Goal: Find specific page/section: Find specific page/section

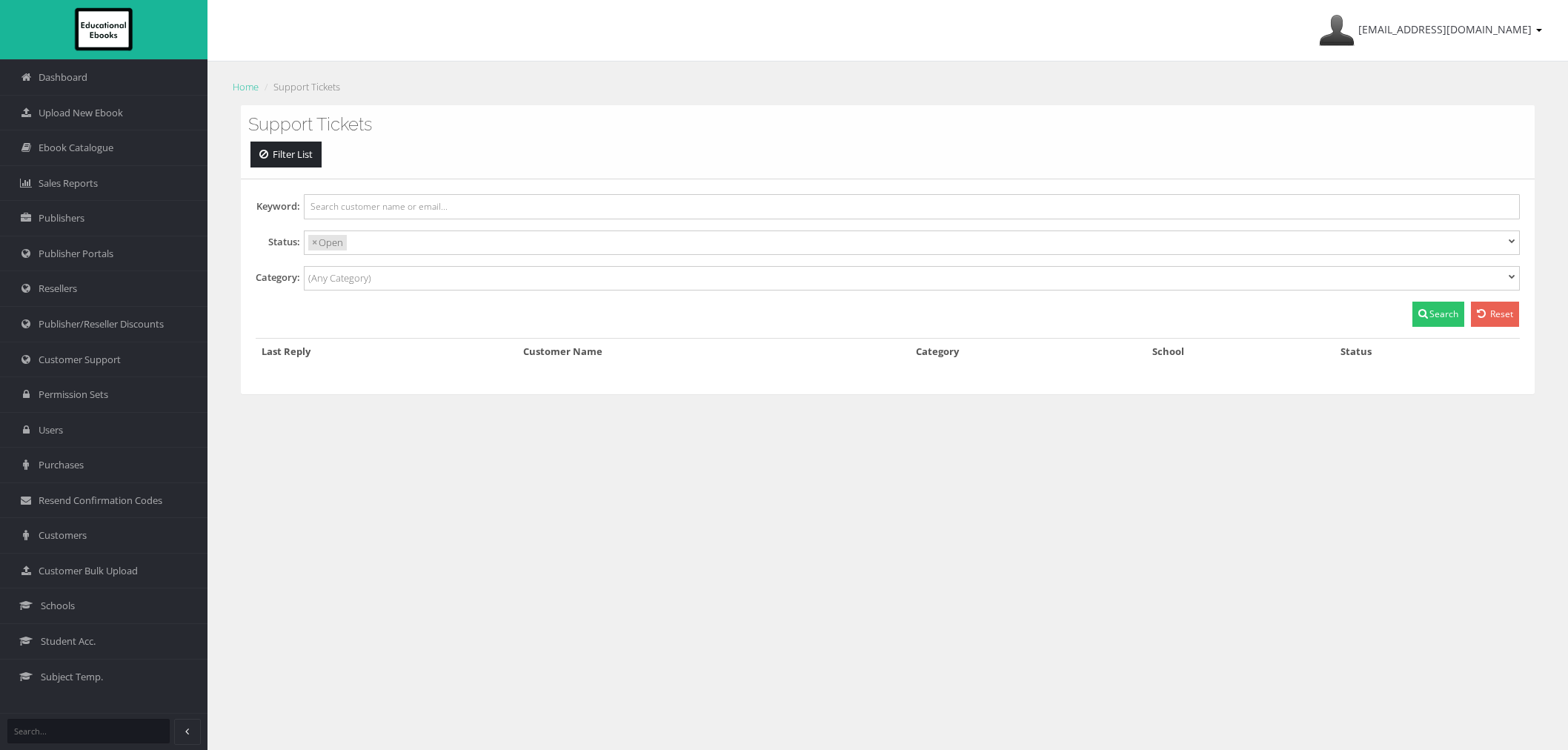
select select
click at [93, 366] on span "Customer Support" at bounding box center [79, 360] width 82 height 14
select select
click at [89, 606] on link "Schools" at bounding box center [104, 605] width 208 height 35
